Goal: Browse casually

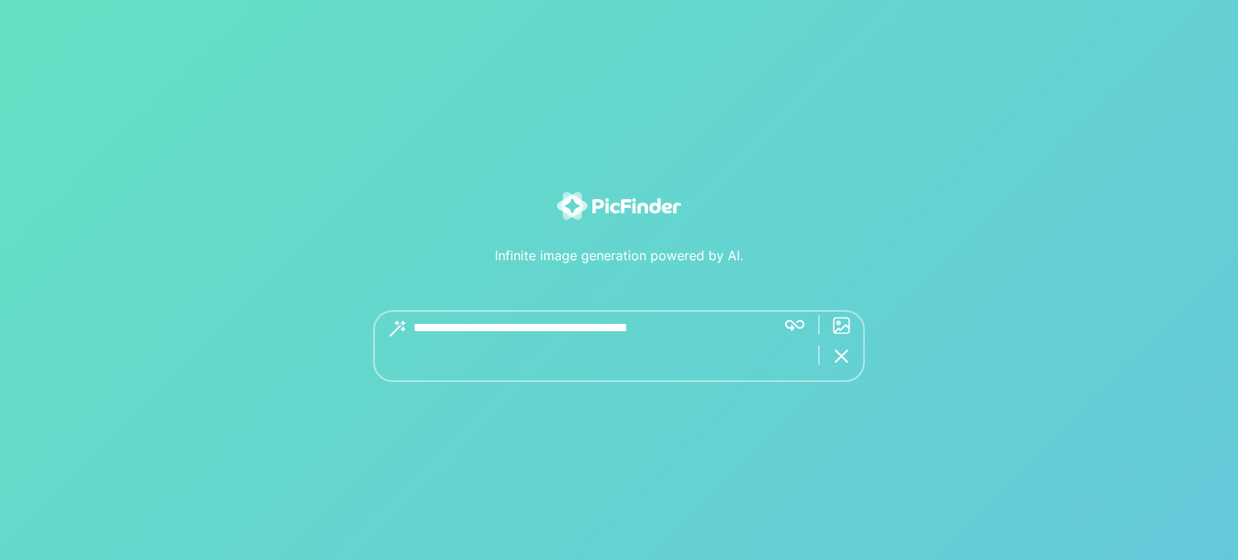
click at [612, 333] on textarea at bounding box center [588, 346] width 350 height 72
